Goal: Task Accomplishment & Management: Manage account settings

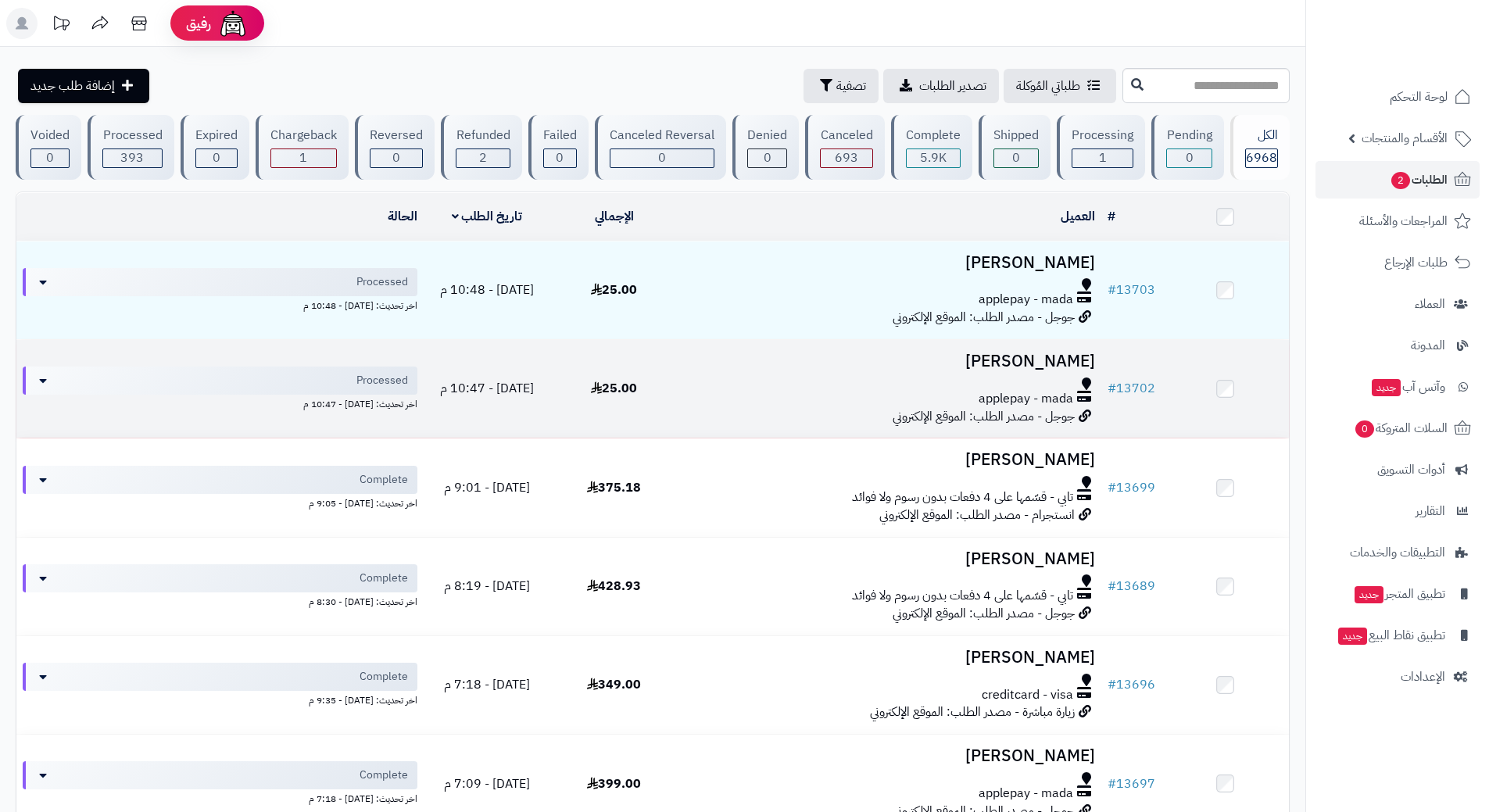
click at [724, 390] on div "applepay - mada" at bounding box center [889, 398] width 411 height 18
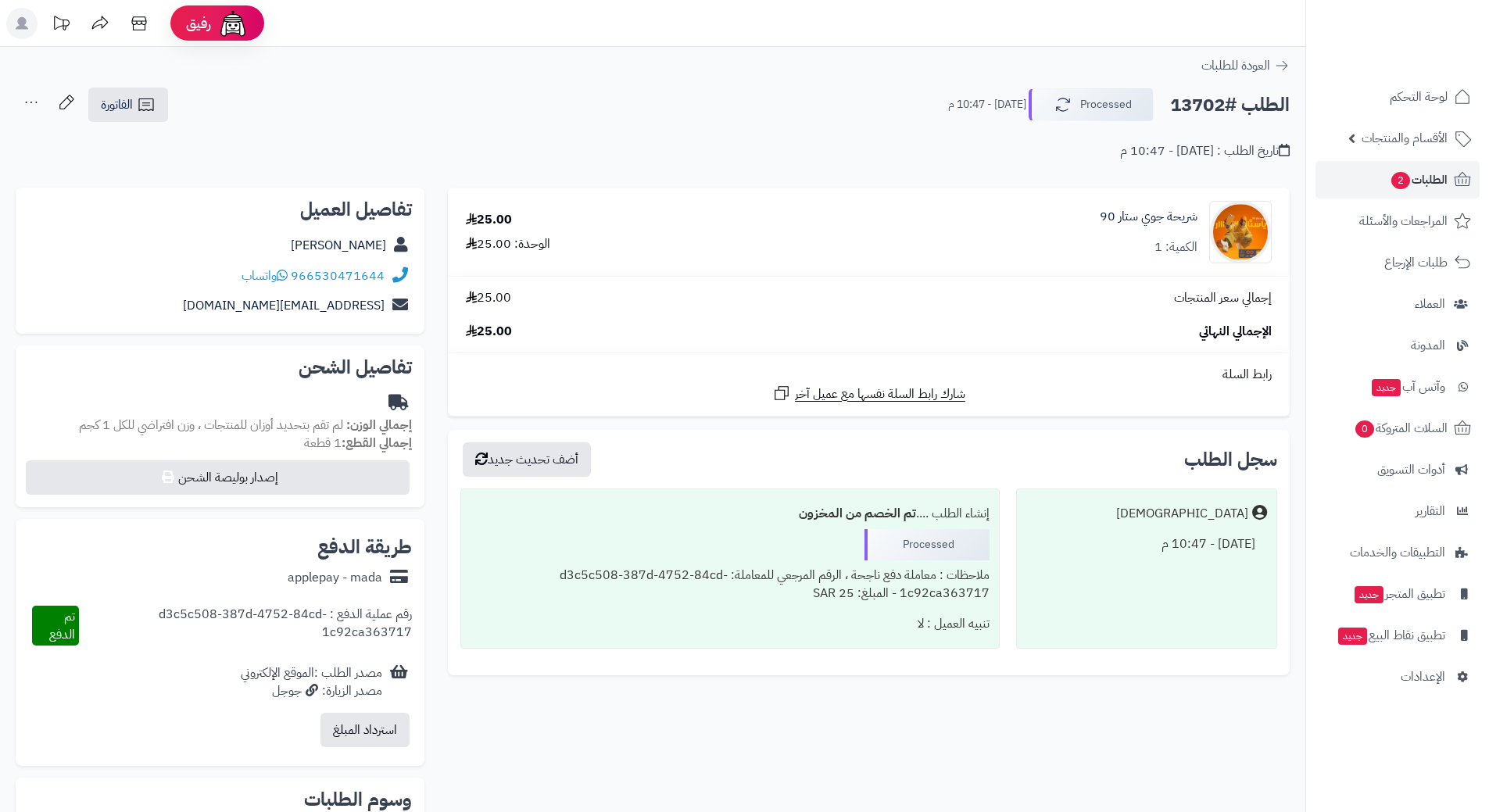
click at [1216, 106] on h2 "الطلب #13702" at bounding box center [1230, 105] width 120 height 32
copy div "الطلب #13702 Processed"
click at [286, 272] on icon at bounding box center [282, 274] width 11 height 12
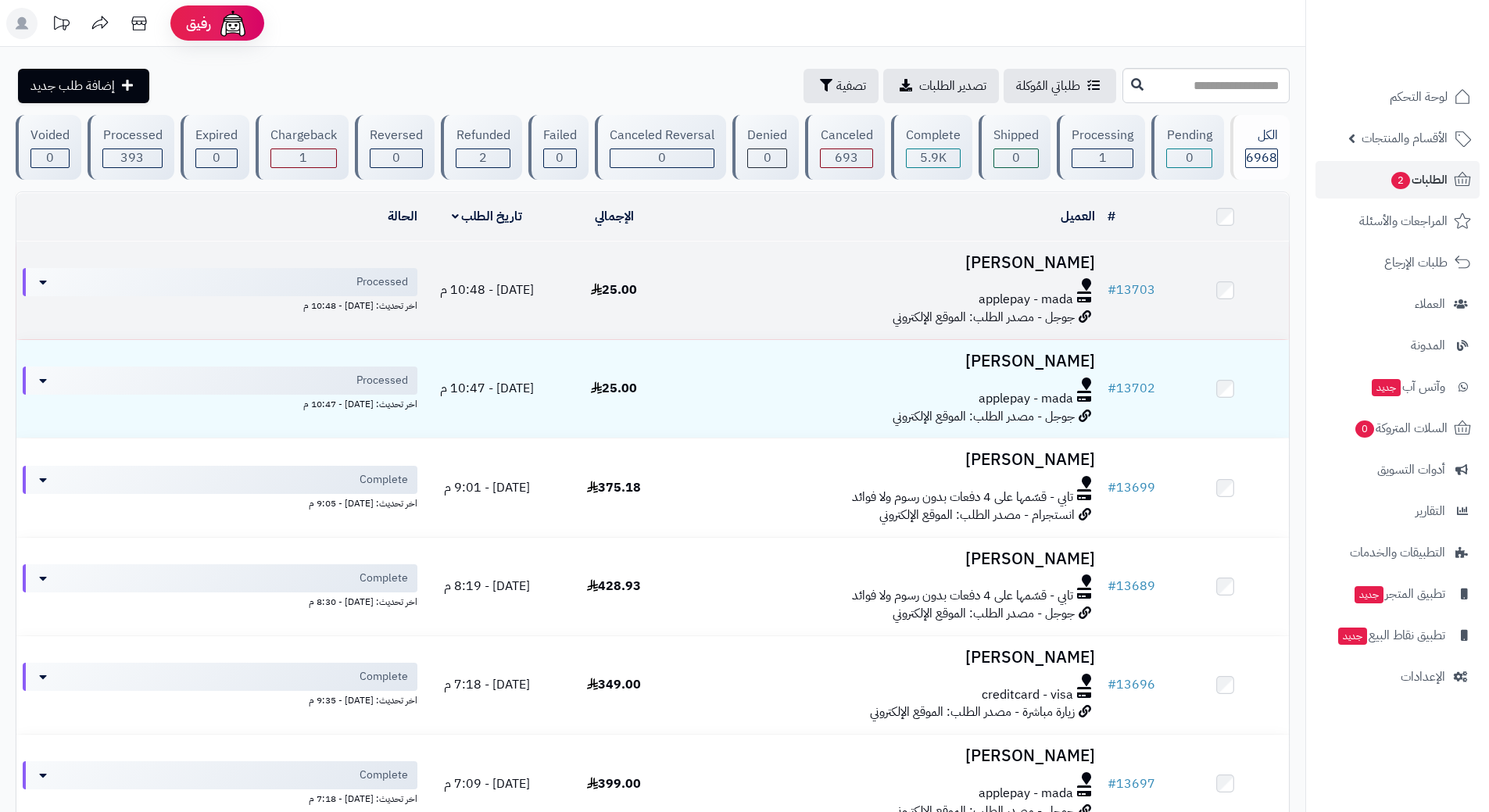
click at [791, 283] on div at bounding box center [889, 284] width 411 height 12
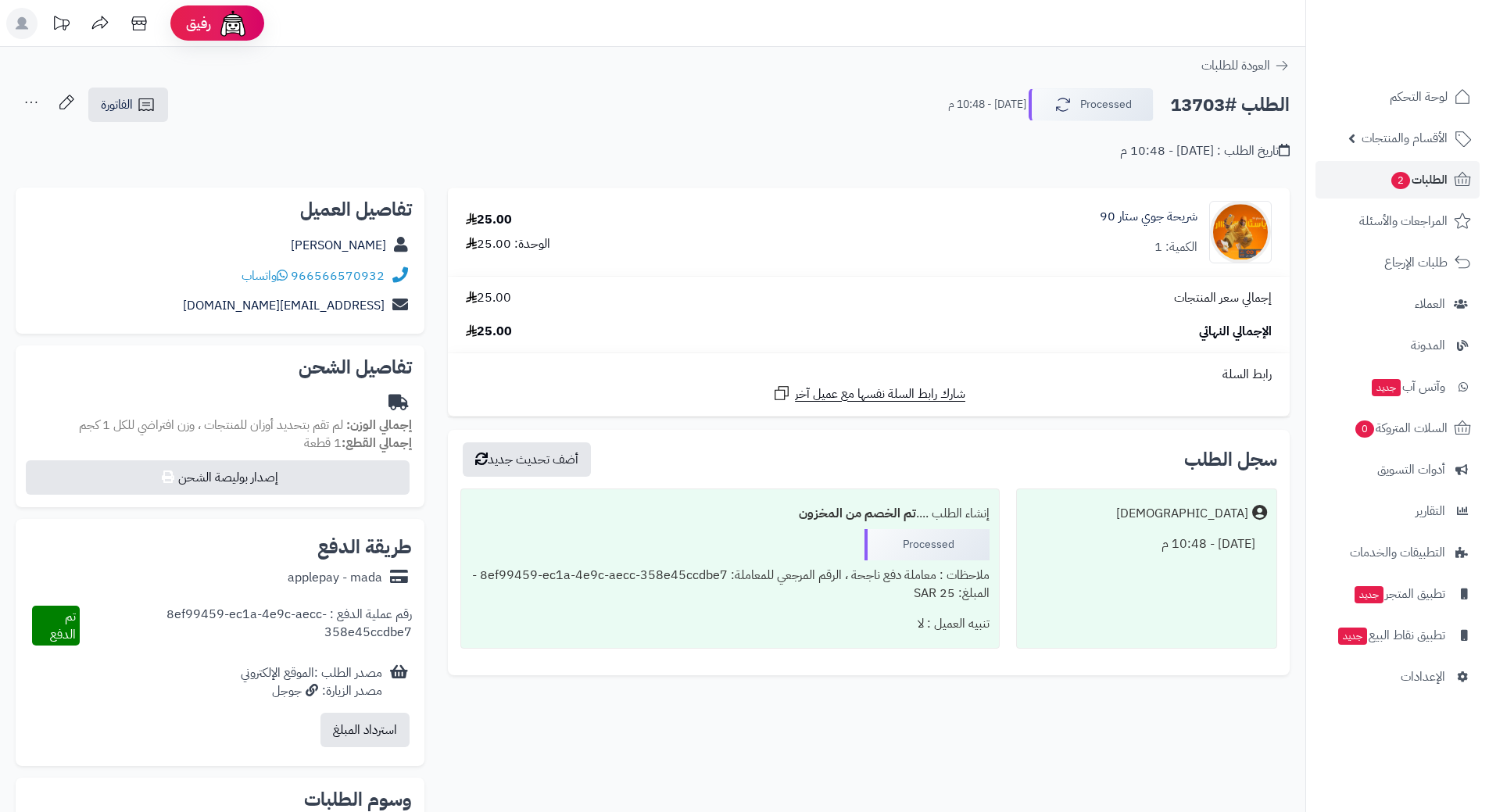
click at [1250, 104] on h2 "الطلب #13703" at bounding box center [1230, 105] width 120 height 32
copy div "الطلب #13703 Processed"
click at [286, 273] on icon at bounding box center [282, 274] width 11 height 12
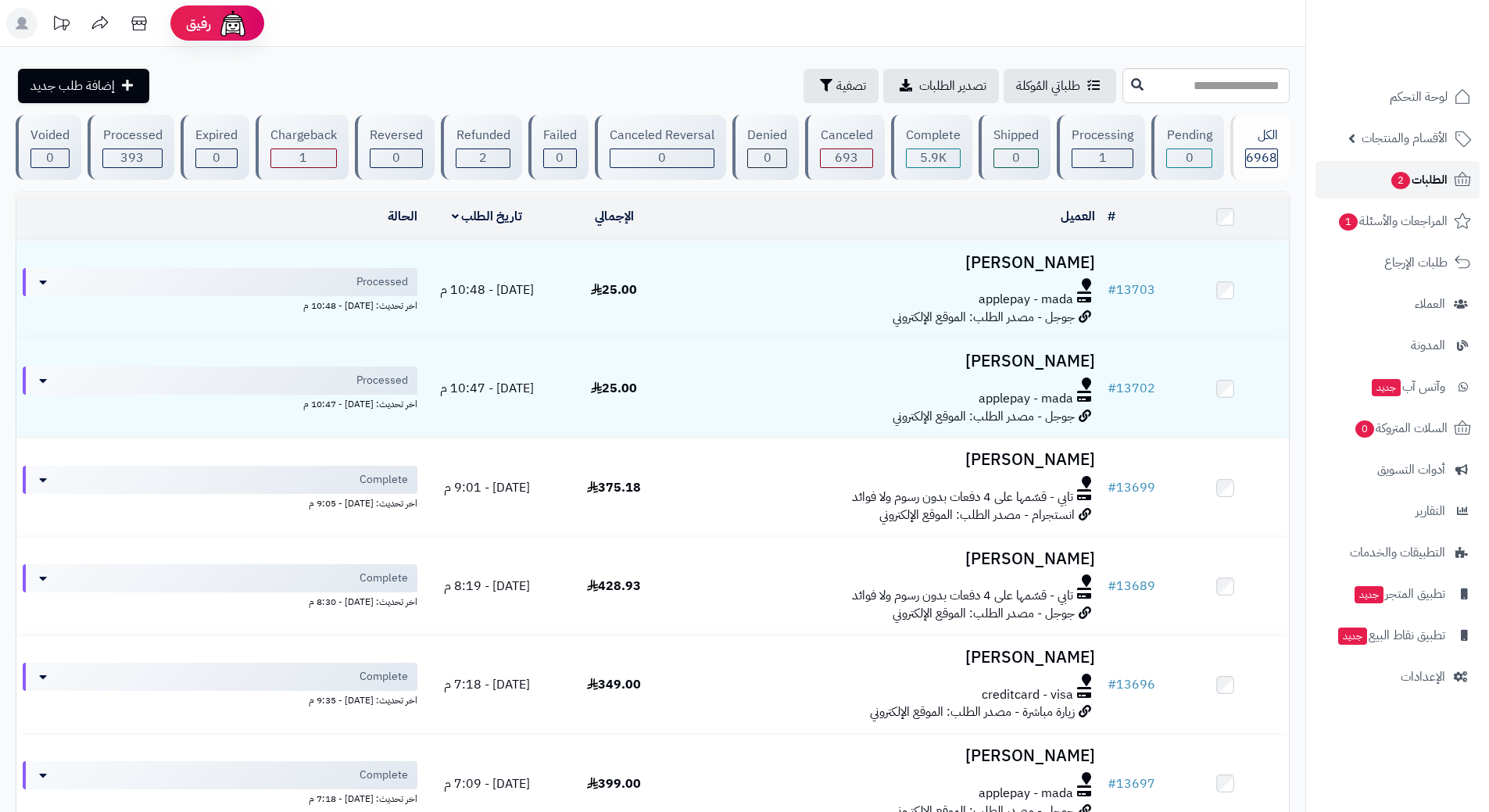
click at [1380, 172] on link "الطلبات 2" at bounding box center [1397, 180] width 164 height 37
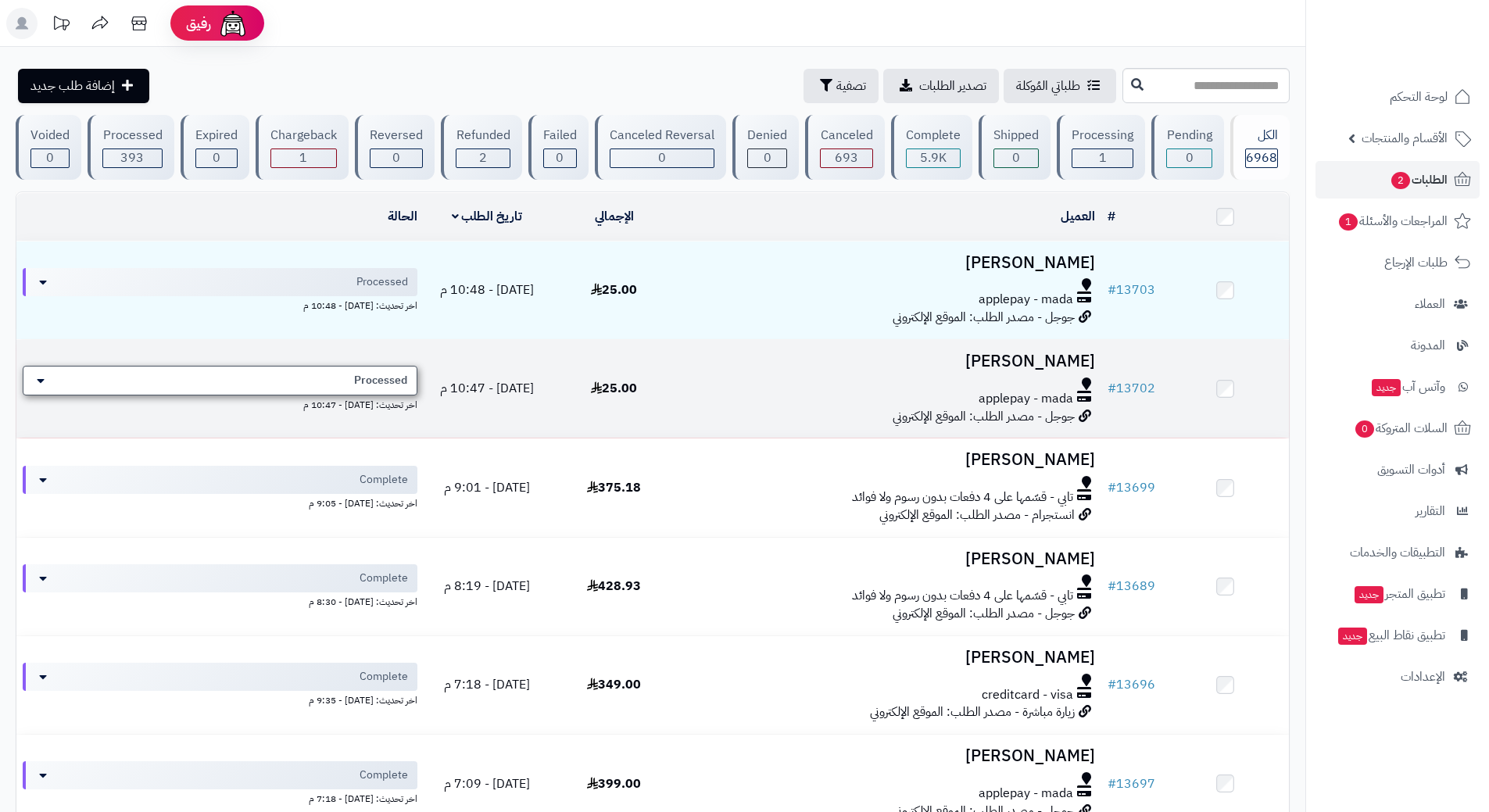
click at [231, 374] on div "Processed" at bounding box center [219, 380] width 395 height 30
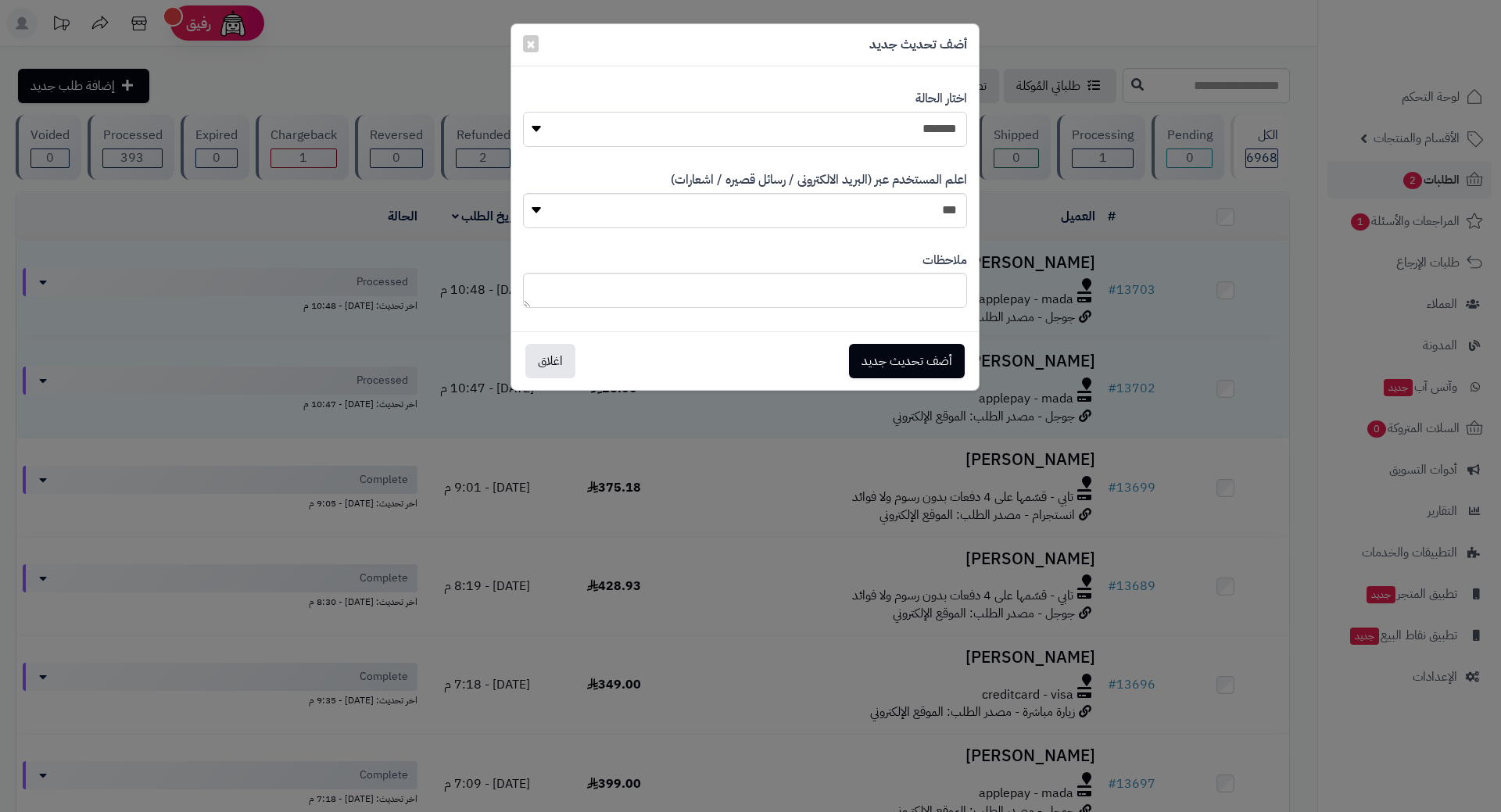
click at [629, 142] on select "**********" at bounding box center [745, 129] width 444 height 36
select select "*"
click at [523, 111] on select "**********" at bounding box center [745, 129] width 444 height 36
click at [888, 372] on button "أضف تحديث جديد" at bounding box center [906, 360] width 115 height 35
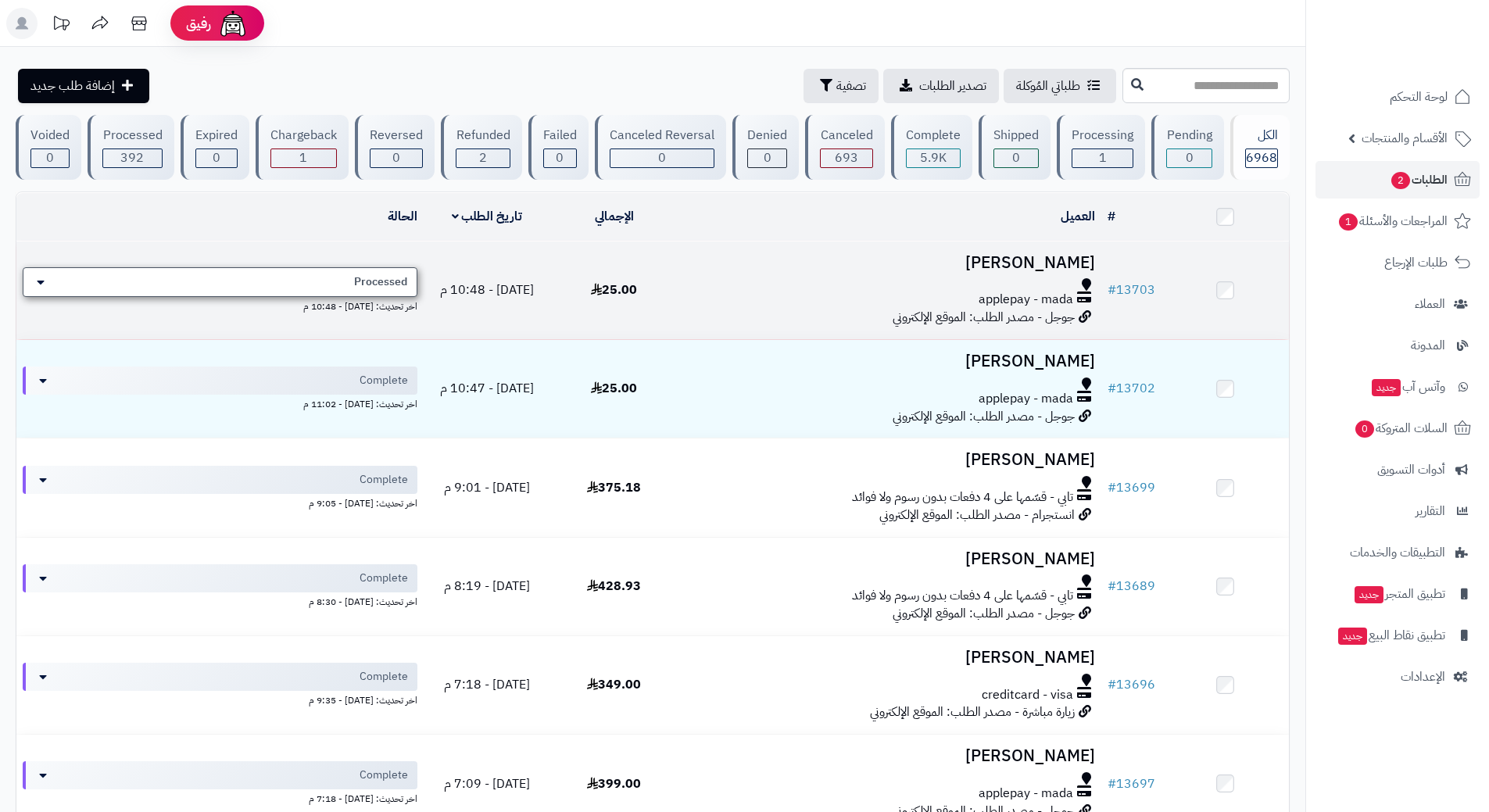
click at [362, 275] on span "Processed" at bounding box center [380, 282] width 53 height 16
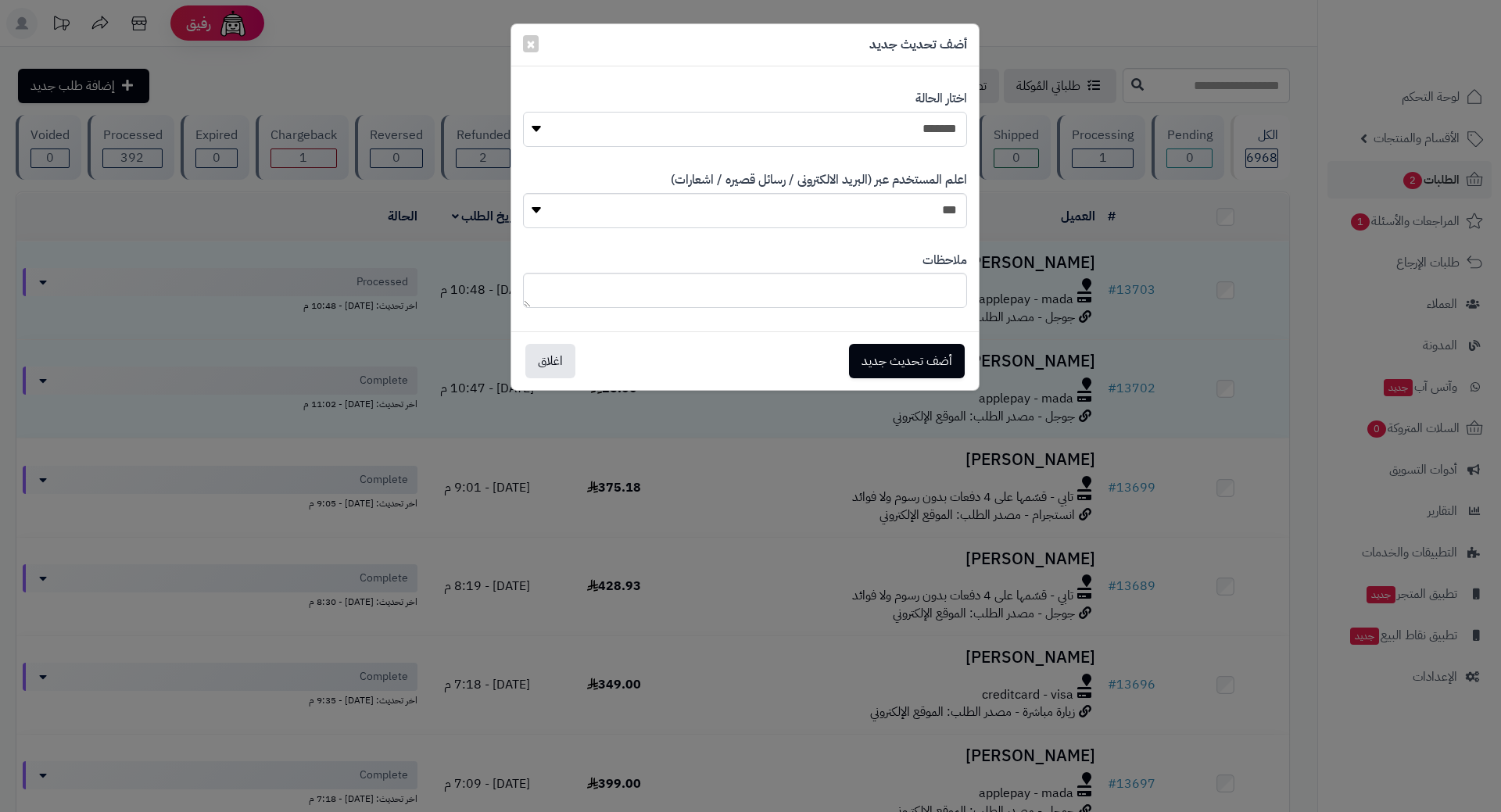
drag, startPoint x: 564, startPoint y: 129, endPoint x: 630, endPoint y: 145, distance: 67.9
click at [569, 129] on select "**********" at bounding box center [745, 129] width 444 height 36
select select "*"
click at [523, 111] on select "**********" at bounding box center [745, 129] width 444 height 36
click at [880, 357] on button "أضف تحديث جديد" at bounding box center [906, 360] width 115 height 35
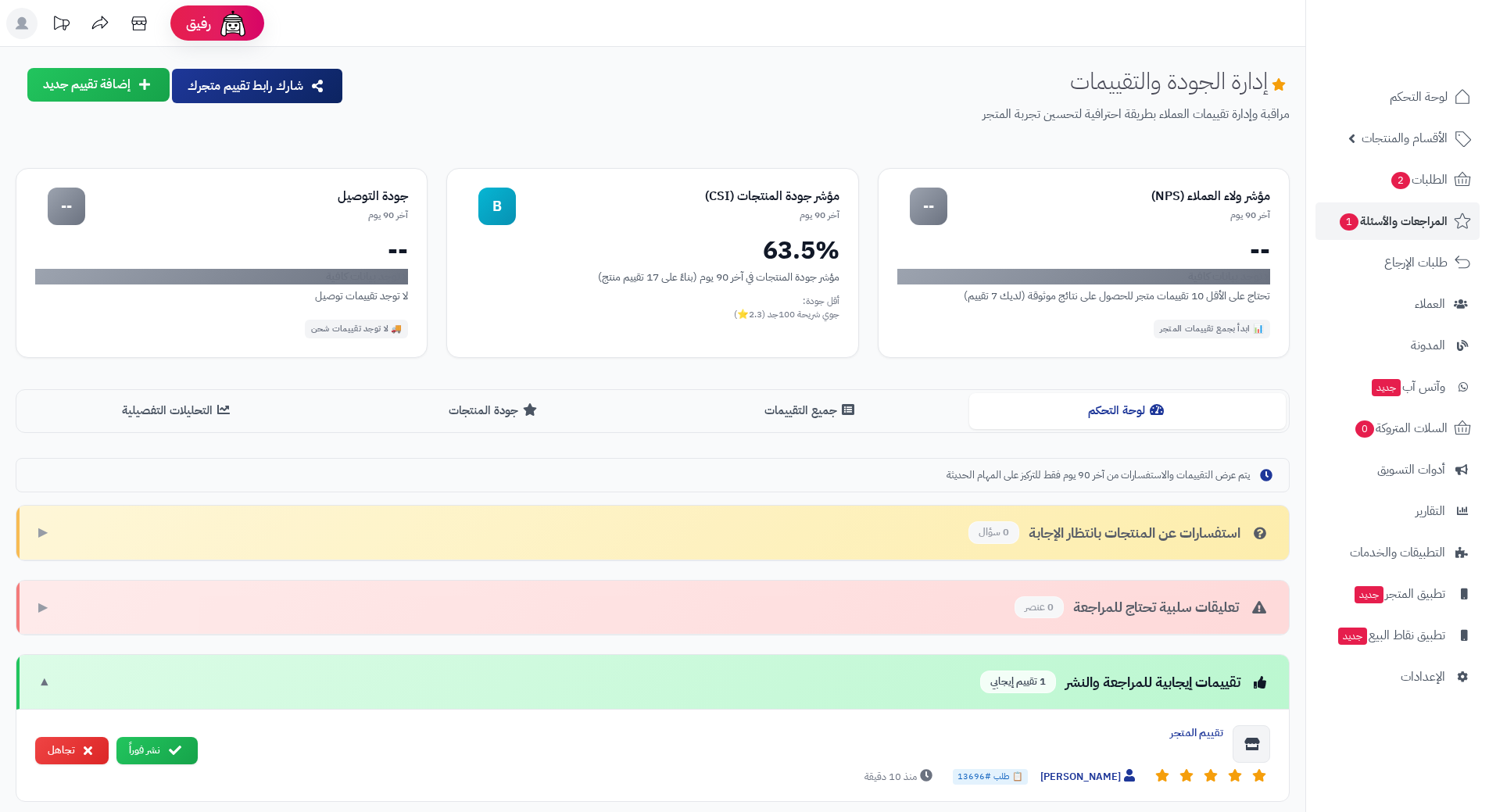
scroll to position [234, 0]
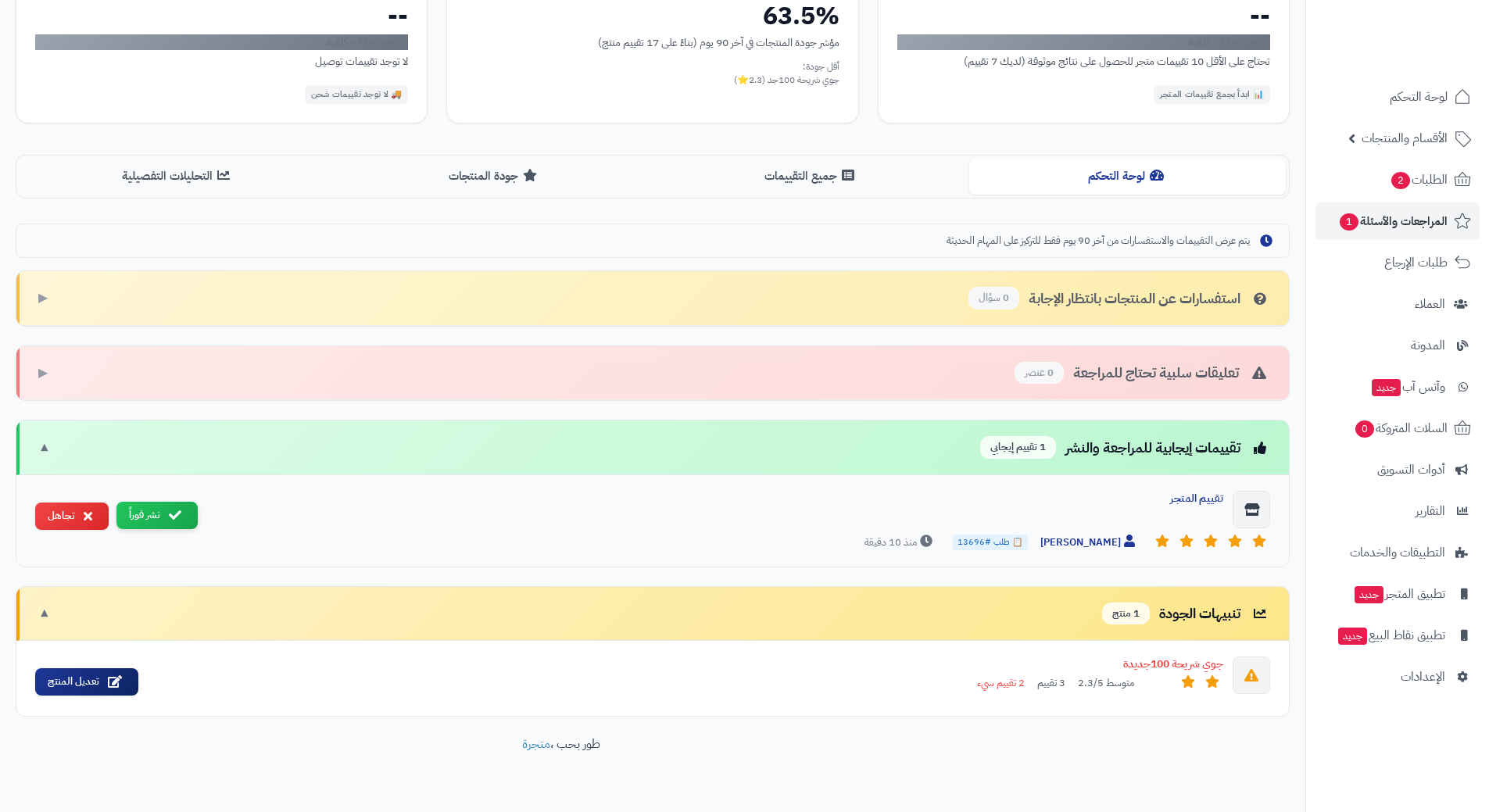
click at [141, 517] on button "نشر فوراً" at bounding box center [156, 515] width 82 height 27
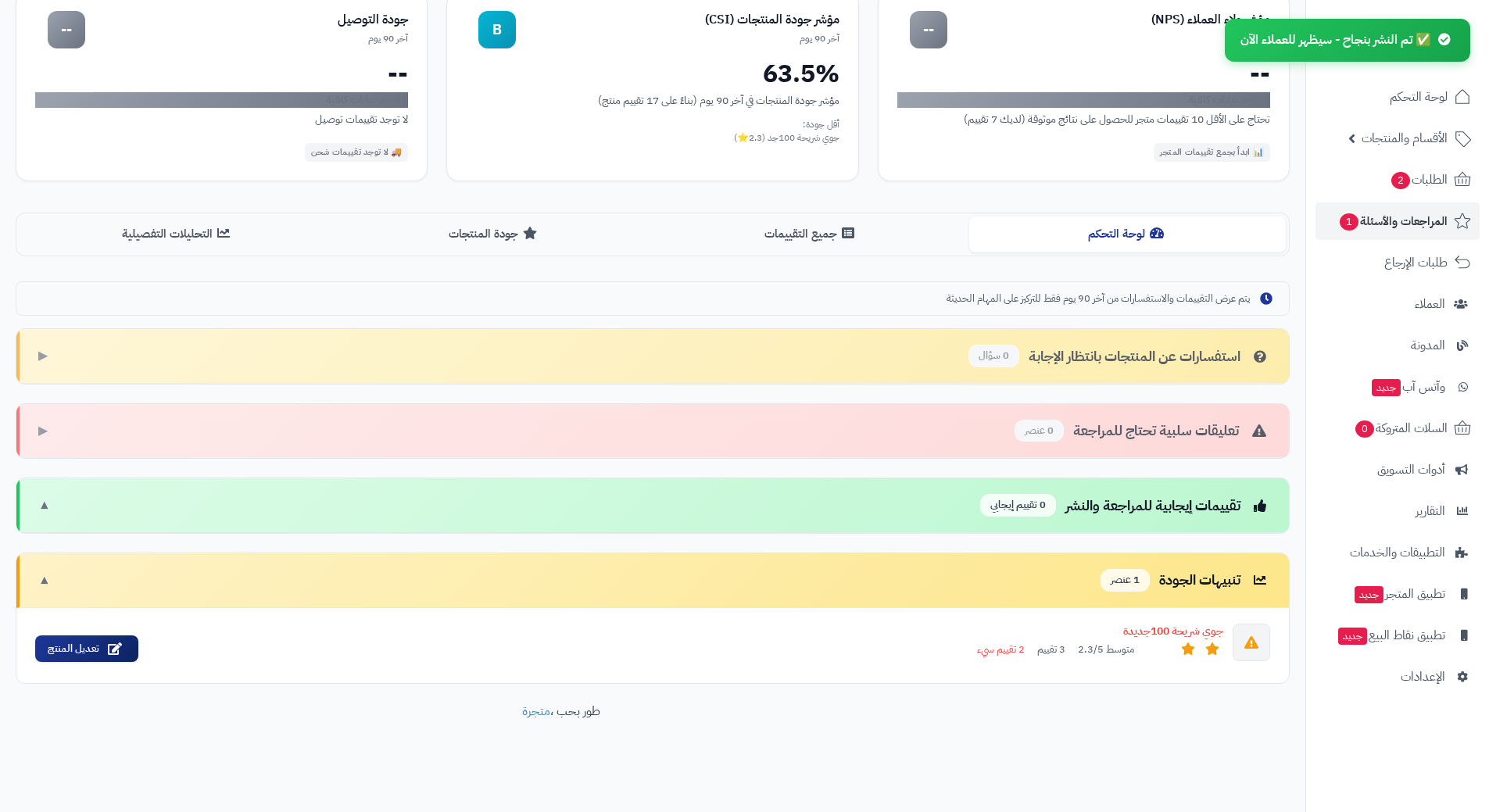
scroll to position [177, 0]
click at [1376, 179] on link "الطلبات 2" at bounding box center [1397, 180] width 164 height 37
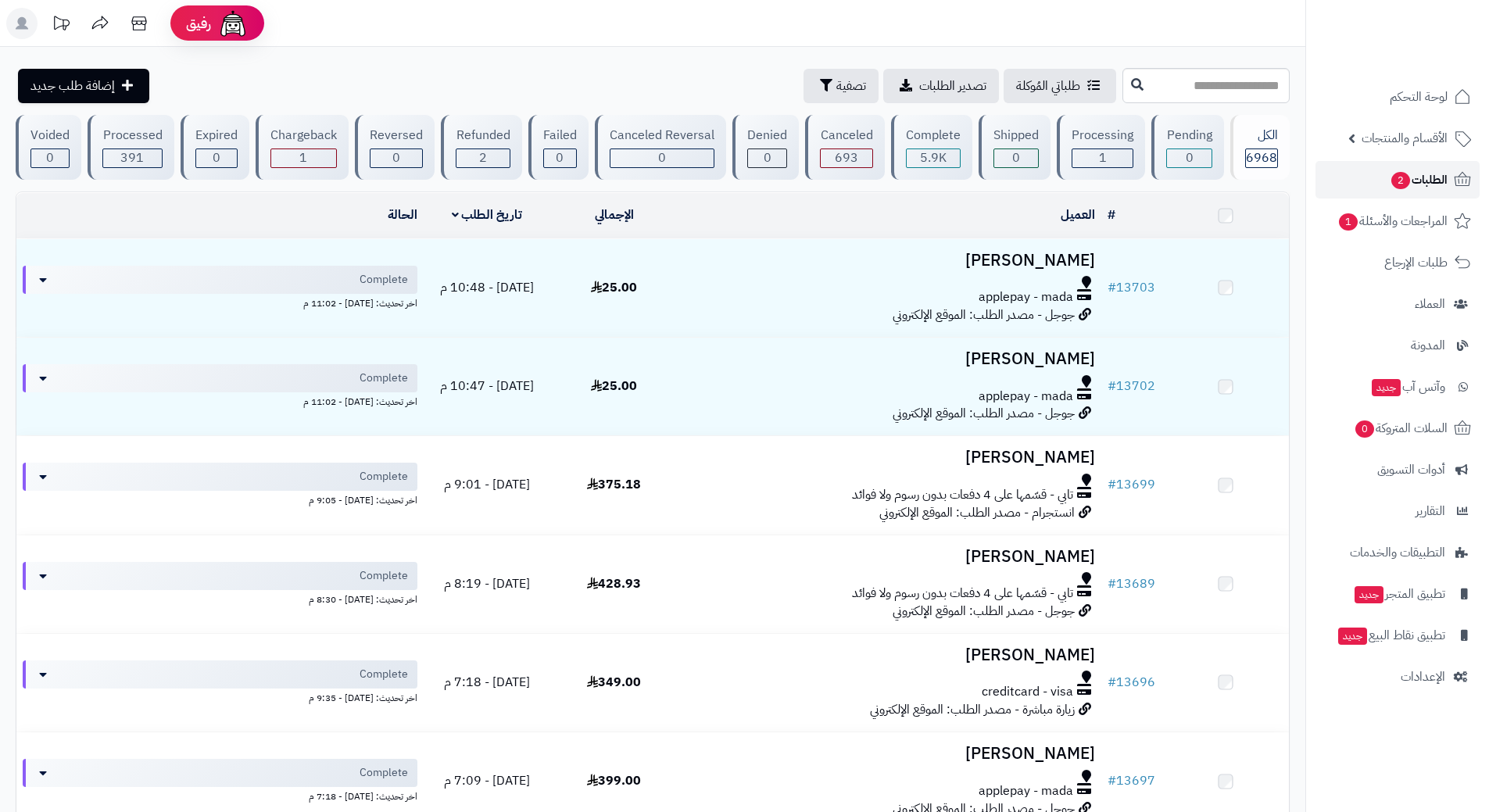
drag, startPoint x: 0, startPoint y: 0, endPoint x: 1376, endPoint y: 179, distance: 1387.6
click at [1376, 179] on link "الطلبات 2" at bounding box center [1397, 180] width 164 height 37
click at [1376, 167] on link "الطلبات 2" at bounding box center [1397, 180] width 164 height 37
